Goal: Transaction & Acquisition: Download file/media

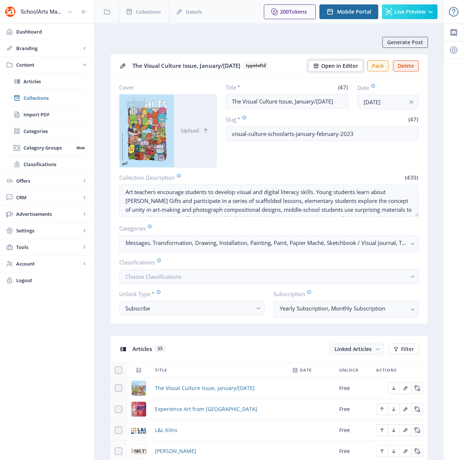
click at [327, 63] on span "Open in Editor" at bounding box center [339, 66] width 37 height 6
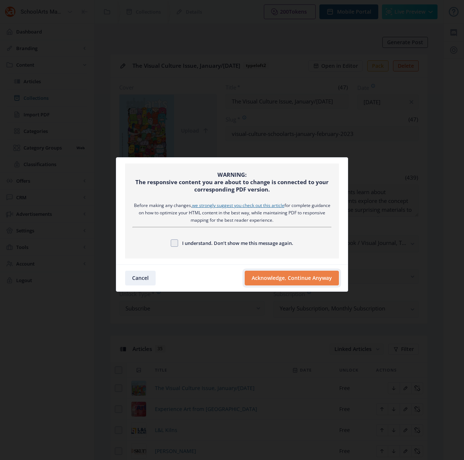
click at [308, 281] on button "Acknowledge, Continue Anyway" at bounding box center [292, 277] width 94 height 15
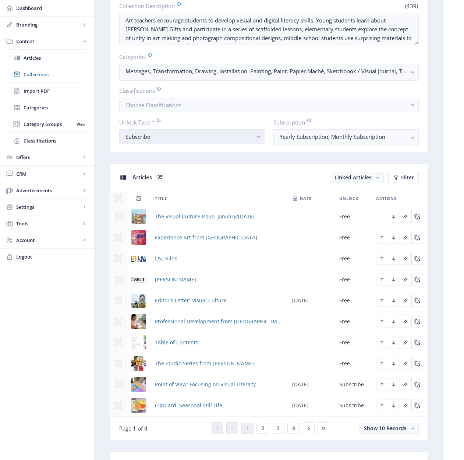
scroll to position [192, 0]
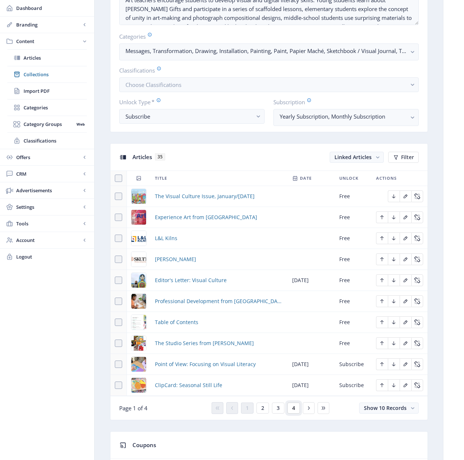
click at [293, 406] on span "4" at bounding box center [293, 408] width 3 height 6
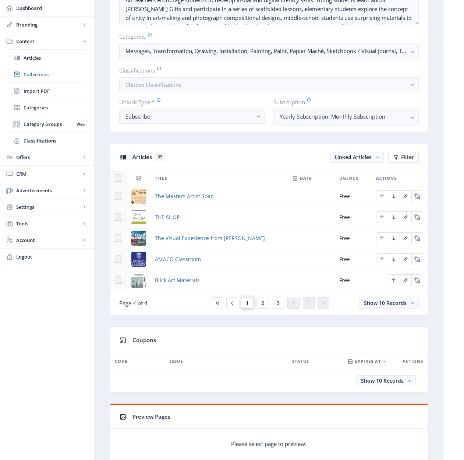
click at [248, 305] on button "1" at bounding box center [247, 302] width 13 height 11
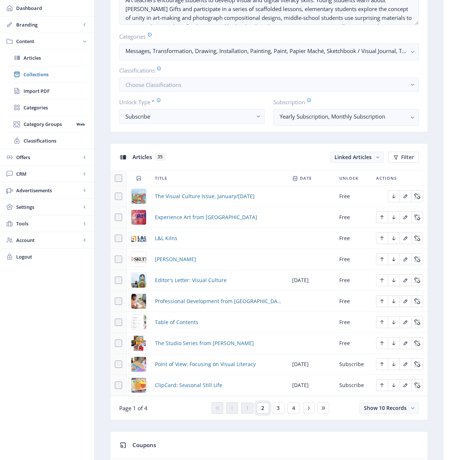
click at [264, 408] on button "2" at bounding box center [262, 407] width 13 height 11
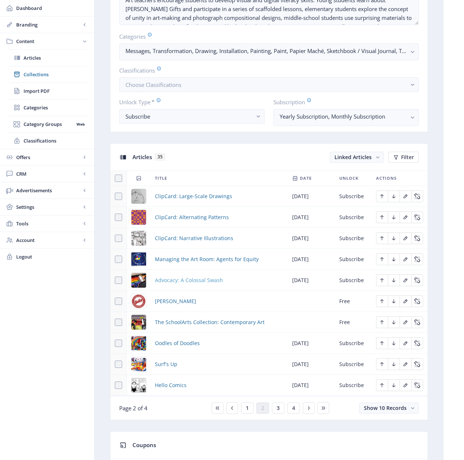
click at [184, 280] on span "Advocacy: A Colossal Swash" at bounding box center [189, 280] width 68 height 9
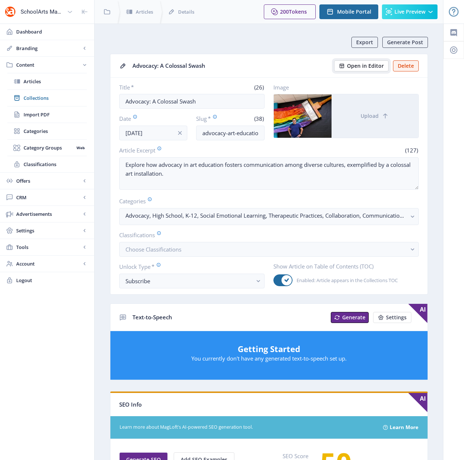
click at [370, 66] on span "Open in Editor" at bounding box center [365, 66] width 37 height 6
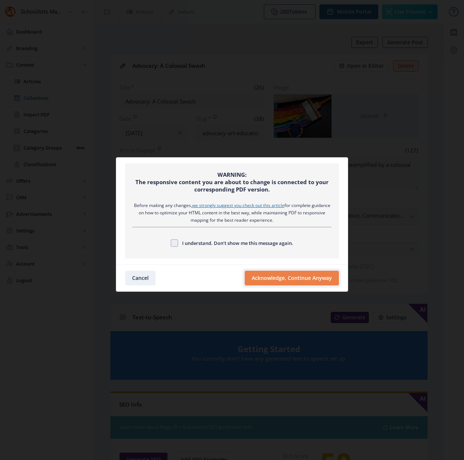
click at [279, 276] on button "Acknowledge, Continue Anyway" at bounding box center [292, 277] width 94 height 15
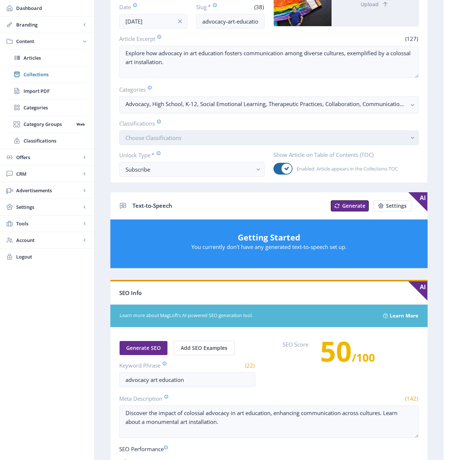
scroll to position [278, 0]
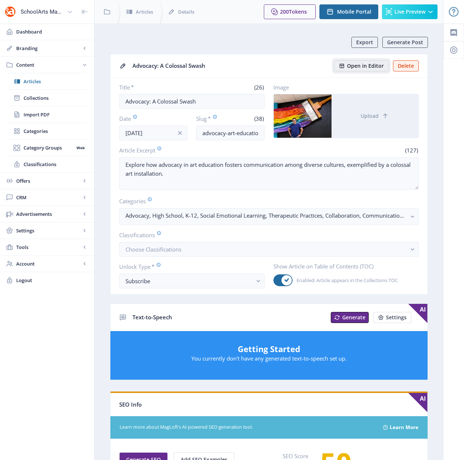
scroll to position [1, 0]
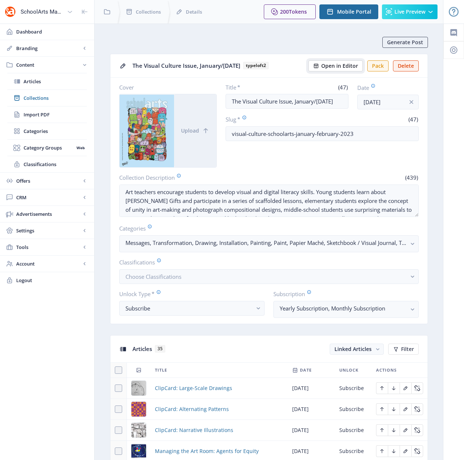
click at [330, 64] on span "Open in Editor" at bounding box center [339, 66] width 37 height 6
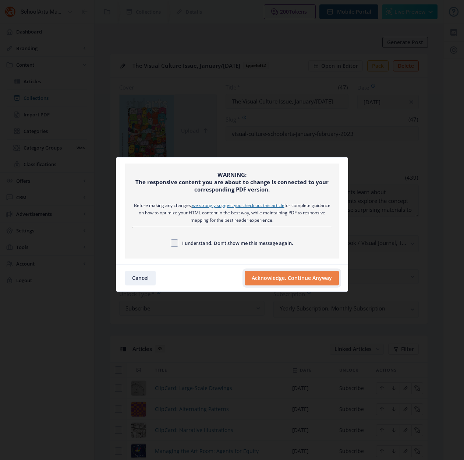
click at [263, 276] on button "Acknowledge, Continue Anyway" at bounding box center [292, 277] width 94 height 15
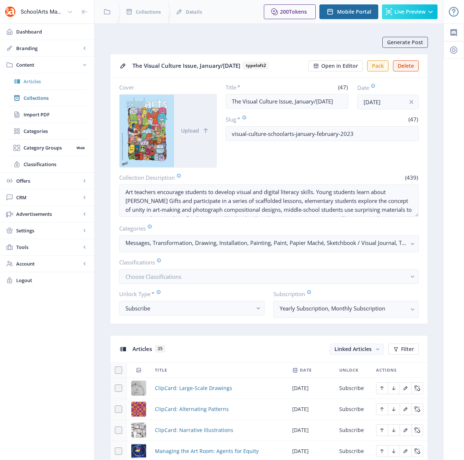
click at [29, 80] on span "Articles" at bounding box center [55, 81] width 63 height 7
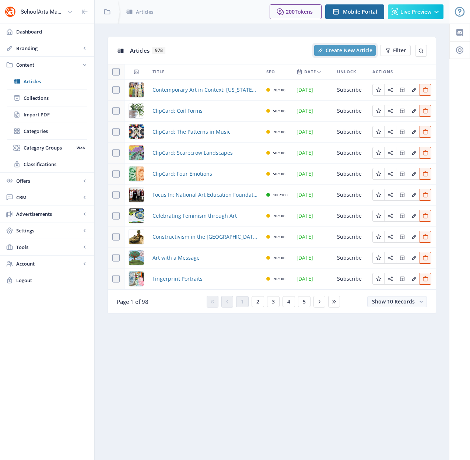
click at [340, 50] on span "Create New Article" at bounding box center [348, 50] width 47 height 6
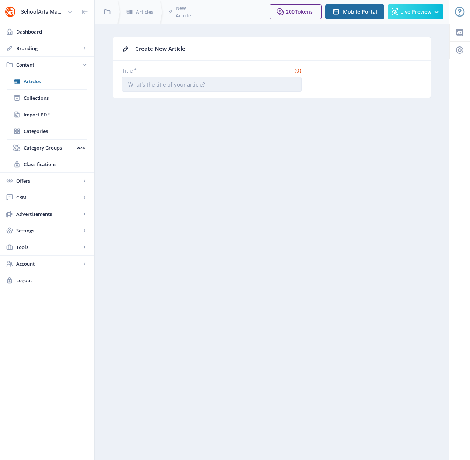
click at [200, 88] on input "Title *" at bounding box center [212, 84] width 180 height 15
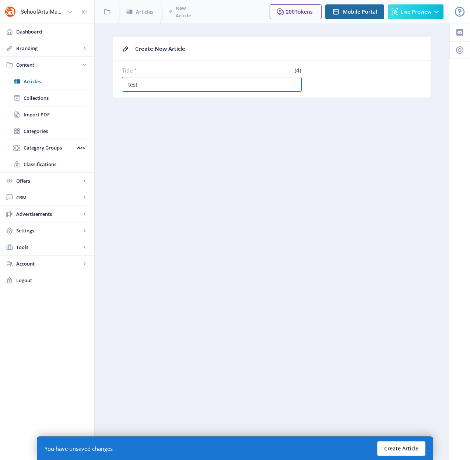
type input "test"
click at [403, 450] on button "Create Article" at bounding box center [401, 448] width 48 height 15
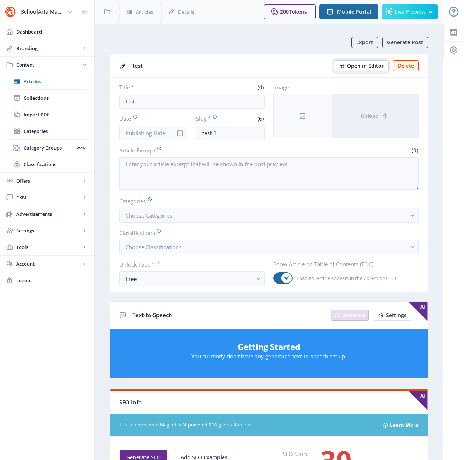
click at [373, 66] on span "Open in Editor" at bounding box center [365, 66] width 37 height 6
click at [407, 64] on button "Delete" at bounding box center [406, 65] width 26 height 11
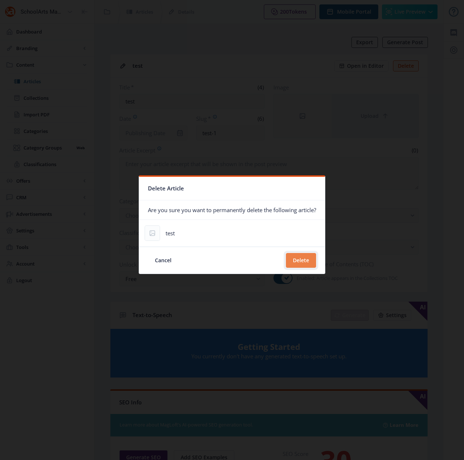
click at [309, 259] on button "Delete" at bounding box center [301, 260] width 30 height 15
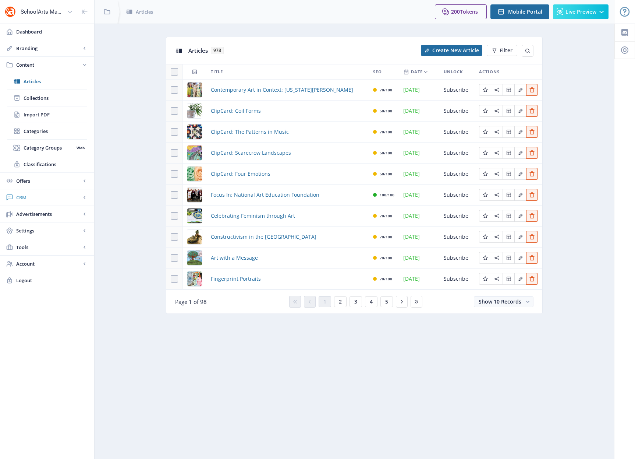
click at [24, 196] on span "CRM" at bounding box center [48, 197] width 65 height 7
click at [32, 116] on span "Readers" at bounding box center [55, 114] width 63 height 7
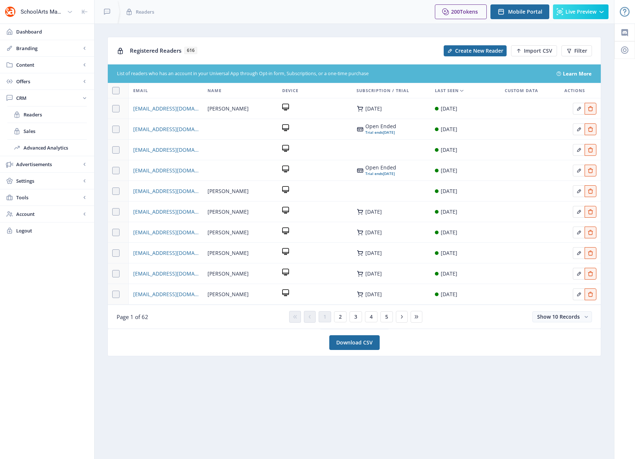
click at [462, 90] on icon at bounding box center [462, 91] width 6 height 6
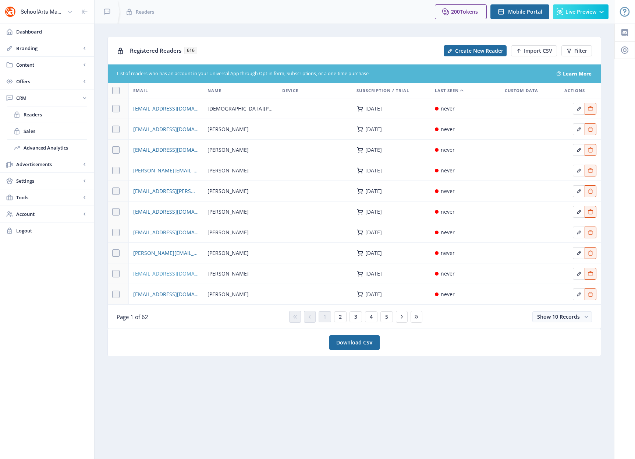
click at [159, 274] on span "[EMAIL_ADDRESS][DOMAIN_NAME]" at bounding box center [166, 273] width 66 height 9
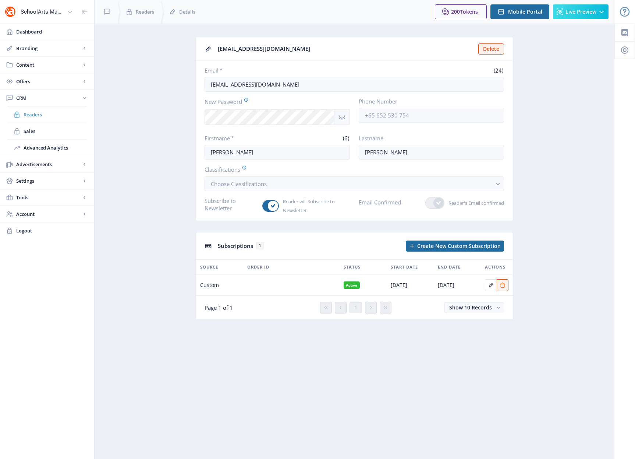
click at [32, 114] on span "Readers" at bounding box center [55, 114] width 63 height 7
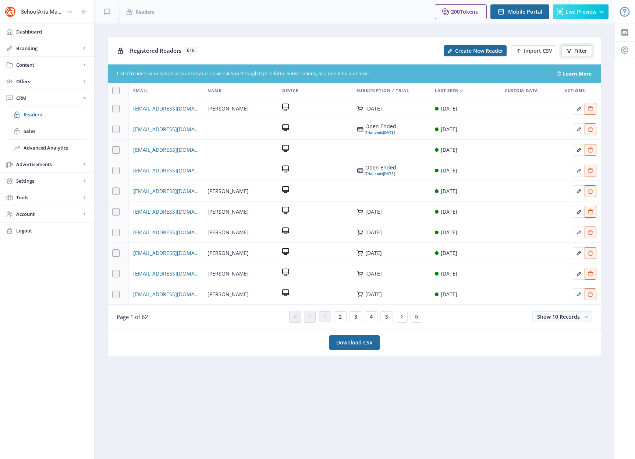
click at [469, 52] on span "Filter" at bounding box center [580, 51] width 13 height 6
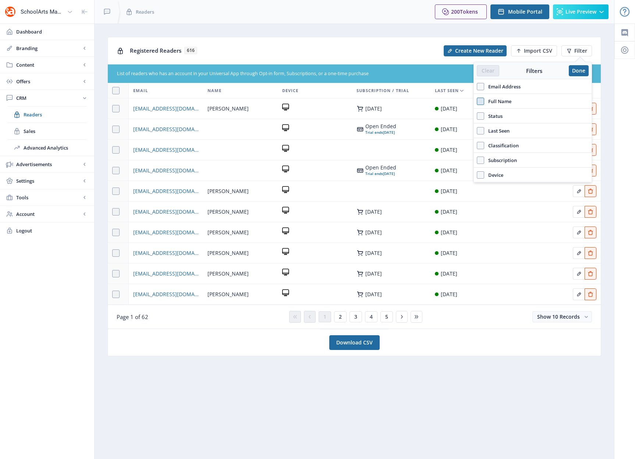
click at [469, 99] on span at bounding box center [480, 101] width 7 height 7
click at [469, 101] on input "Full Name" at bounding box center [477, 101] width 0 height 0
checkbox input "true"
click at [469, 122] on input "text" at bounding box center [533, 118] width 112 height 12
type input "[PERSON_NAME]"
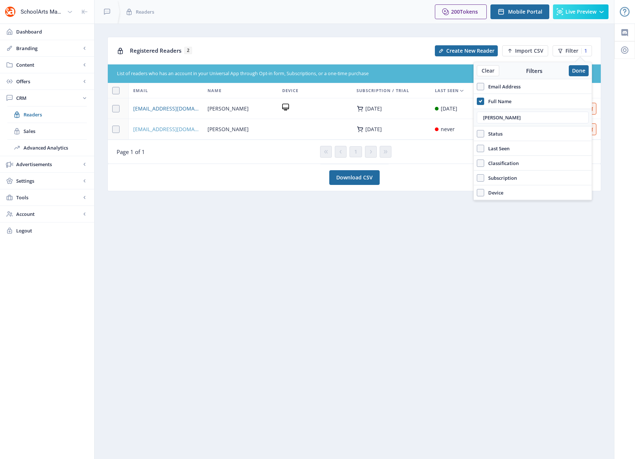
click at [164, 130] on span "[EMAIL_ADDRESS][DOMAIN_NAME]" at bounding box center [166, 129] width 66 height 9
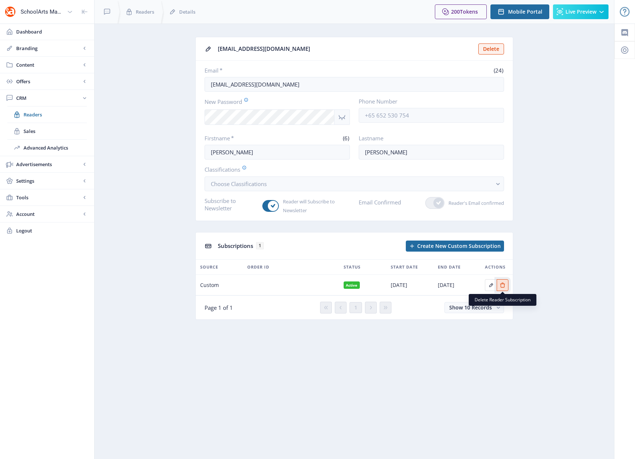
click at [469, 283] on icon "Edit page" at bounding box center [502, 284] width 5 height 5
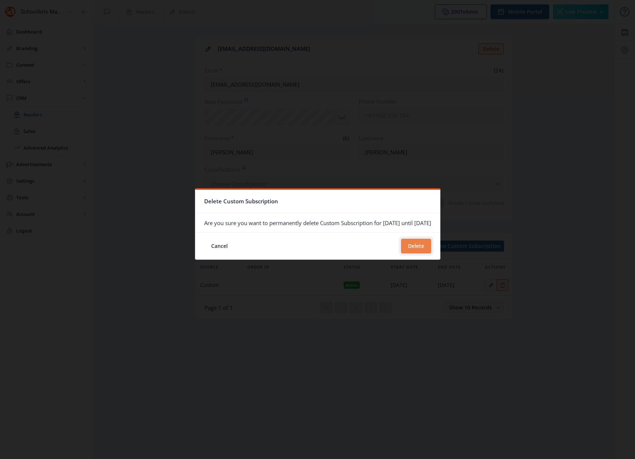
click at [430, 244] on button "Delete" at bounding box center [416, 245] width 30 height 15
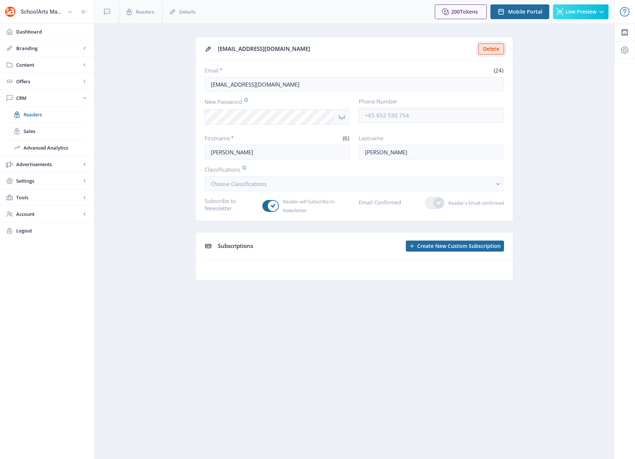
click at [469, 48] on button "Delete" at bounding box center [491, 48] width 26 height 11
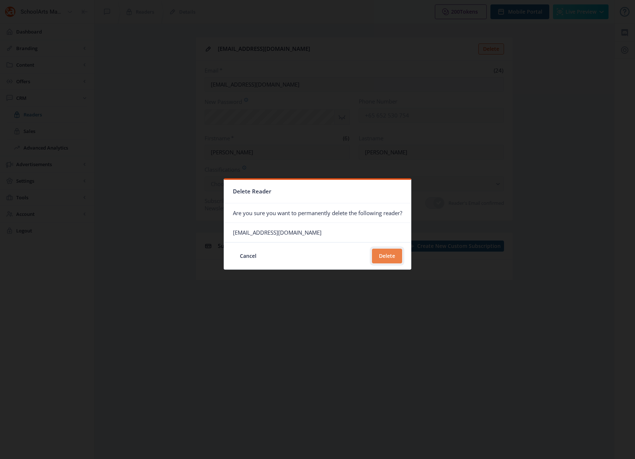
click at [385, 255] on button "Delete" at bounding box center [387, 255] width 30 height 15
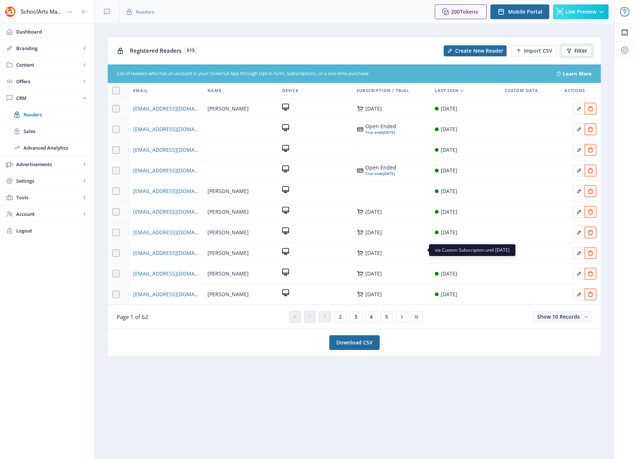
click at [469, 48] on span "Filter" at bounding box center [580, 51] width 13 height 6
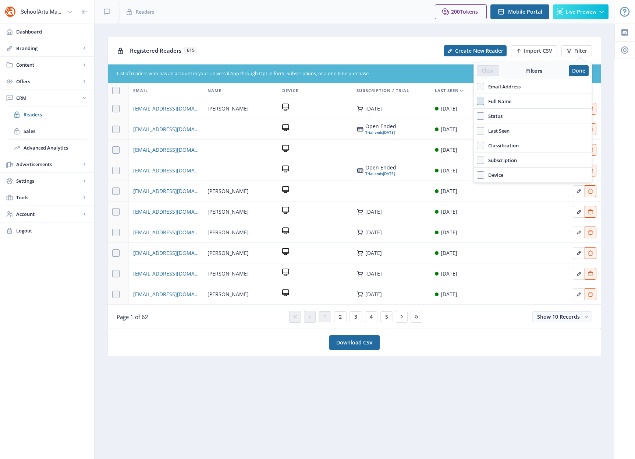
click at [469, 102] on span at bounding box center [480, 101] width 7 height 7
click at [469, 101] on input "Full Name" at bounding box center [477, 101] width 0 height 0
checkbox input "true"
click at [469, 119] on input "text" at bounding box center [533, 118] width 112 height 12
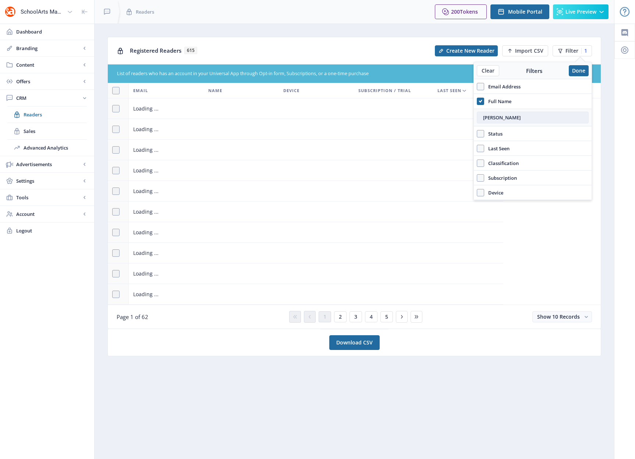
type input "[PERSON_NAME]"
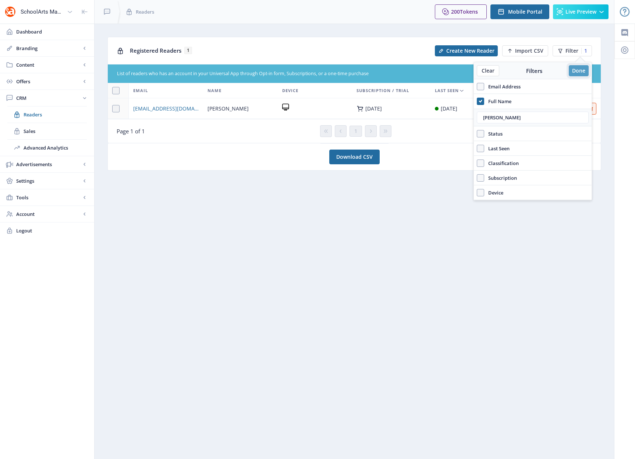
click at [469, 71] on button "Done" at bounding box center [579, 70] width 20 height 11
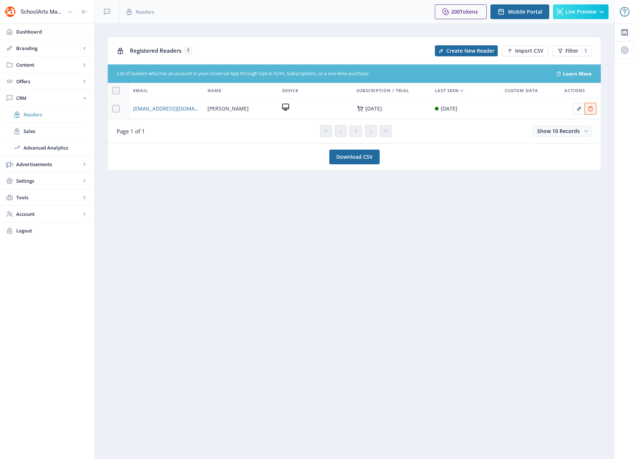
click at [32, 115] on span "Readers" at bounding box center [55, 114] width 63 height 7
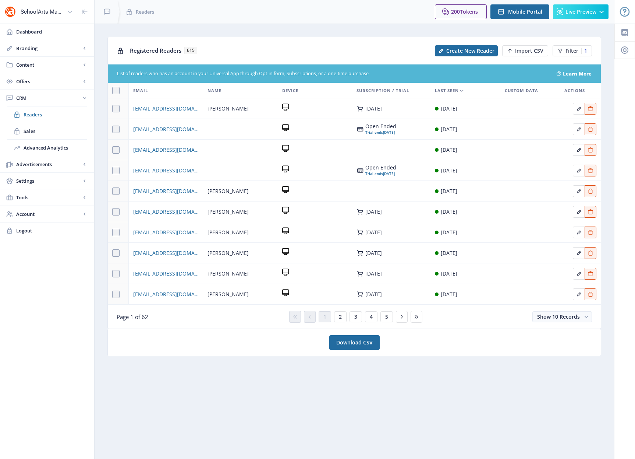
click at [460, 89] on icon at bounding box center [462, 91] width 6 height 6
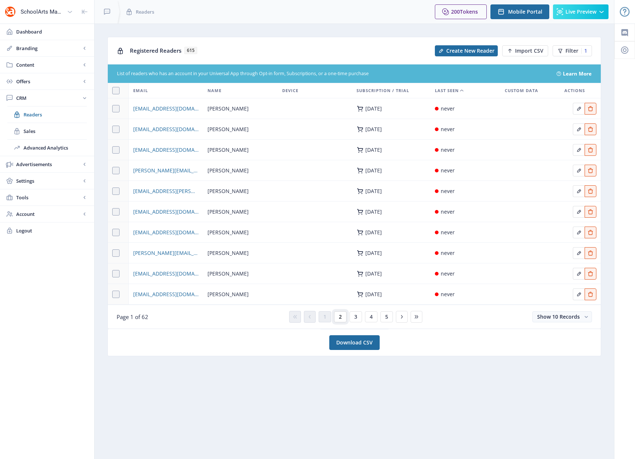
click at [339, 316] on span "2" at bounding box center [340, 317] width 3 height 6
click at [358, 316] on button "3" at bounding box center [356, 316] width 13 height 11
click at [372, 317] on span "4" at bounding box center [371, 317] width 3 height 6
click at [373, 319] on button "5" at bounding box center [371, 316] width 13 height 11
click at [373, 319] on button "6" at bounding box center [371, 316] width 13 height 11
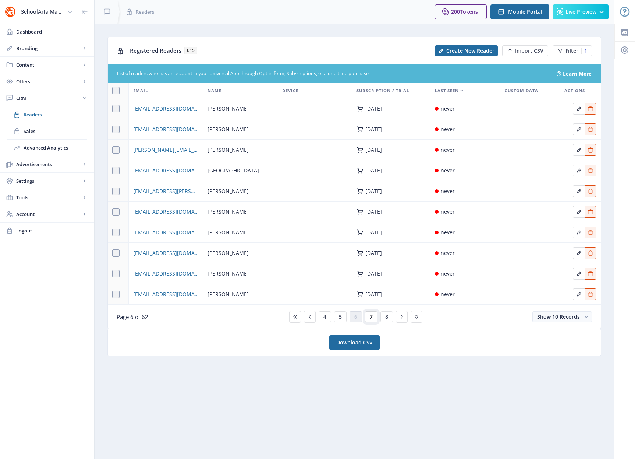
click at [372, 319] on span "7" at bounding box center [371, 317] width 3 height 6
click at [373, 316] on button "8" at bounding box center [371, 316] width 13 height 11
click at [371, 318] on span "9" at bounding box center [369, 317] width 3 height 6
click at [369, 317] on span "10" at bounding box center [370, 317] width 6 height 6
click at [369, 317] on span "11" at bounding box center [371, 317] width 6 height 6
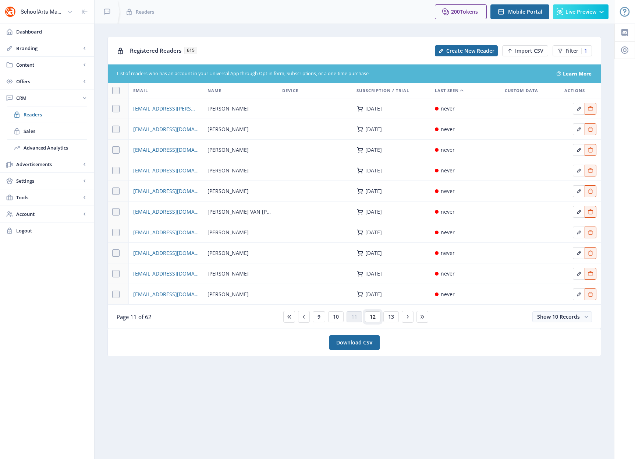
click at [371, 317] on span "12" at bounding box center [373, 317] width 6 height 6
click at [350, 343] on link "Download CSV" at bounding box center [354, 342] width 50 height 15
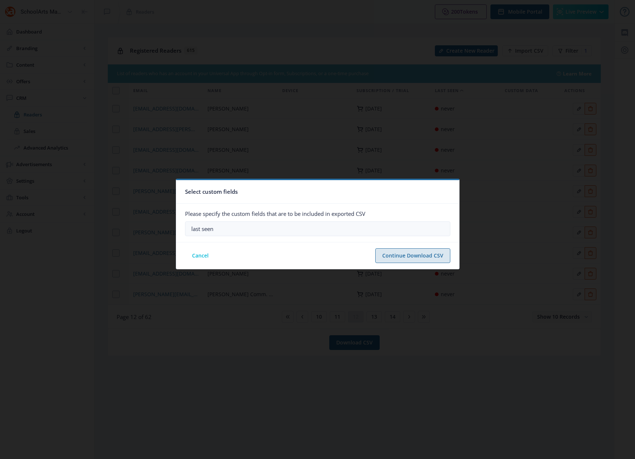
type input "last seen"
click at [392, 255] on button "Continue Download CSV" at bounding box center [412, 255] width 75 height 15
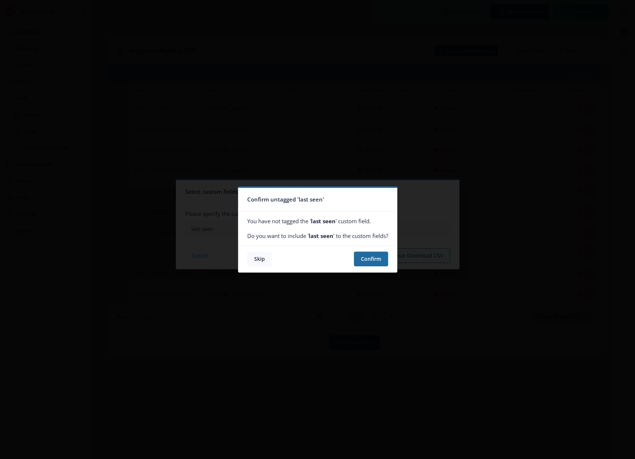
click at [255, 259] on button "Skip" at bounding box center [259, 258] width 25 height 15
